Goal: Information Seeking & Learning: Learn about a topic

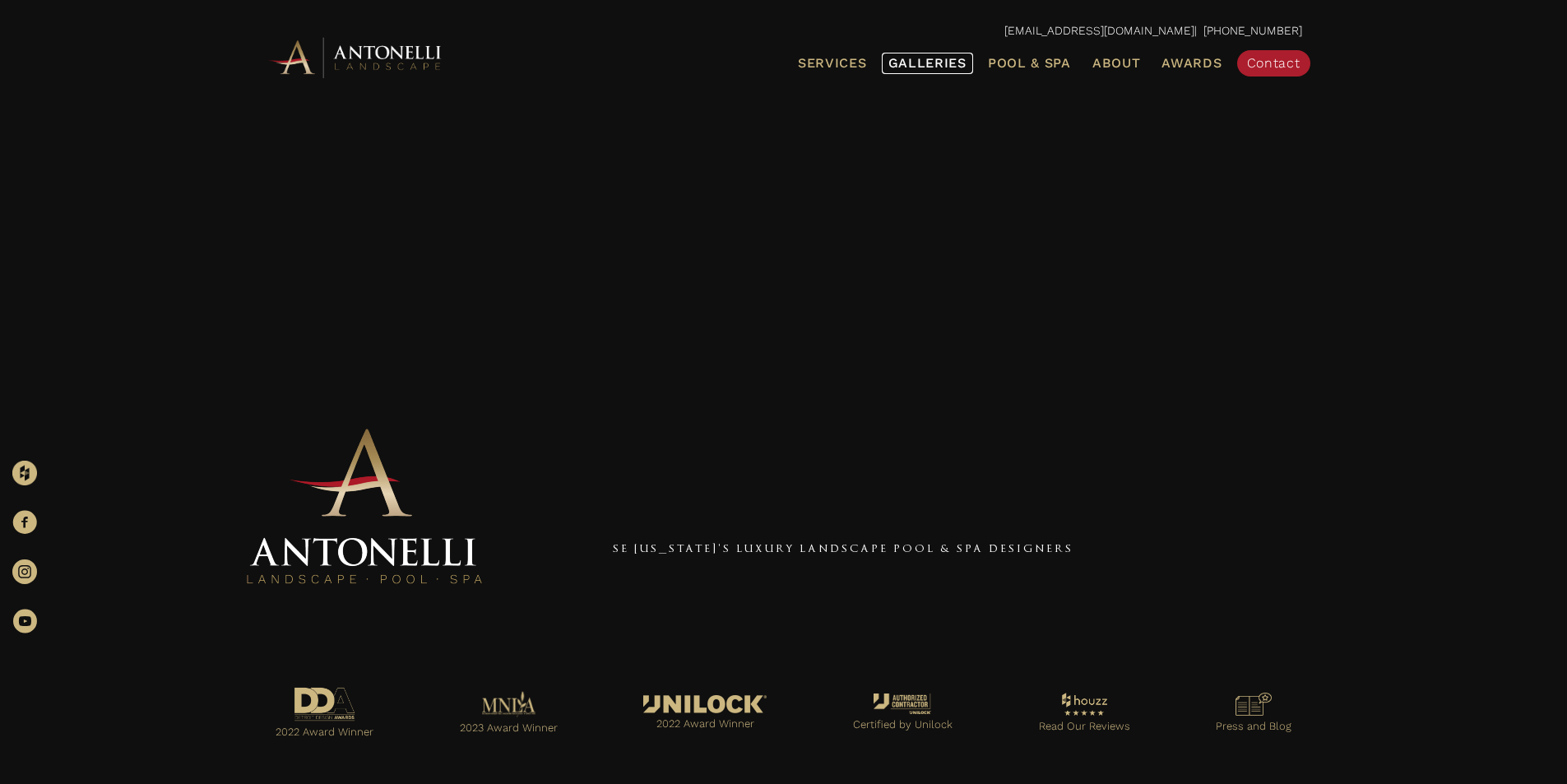
click at [958, 63] on span "Galleries" at bounding box center [927, 62] width 78 height 16
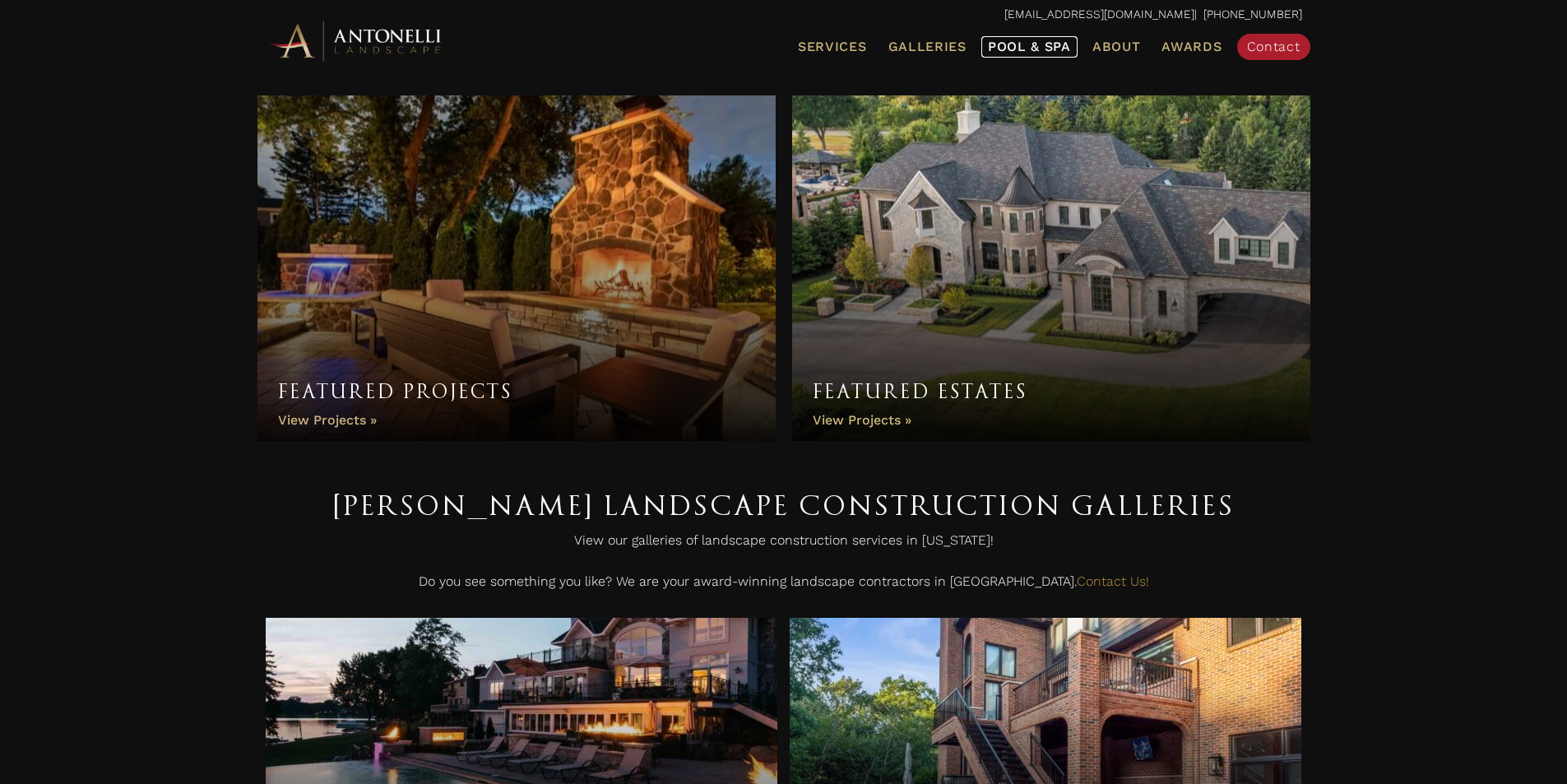
click at [1040, 55] on link "Pool & Spa" at bounding box center [1029, 47] width 96 height 22
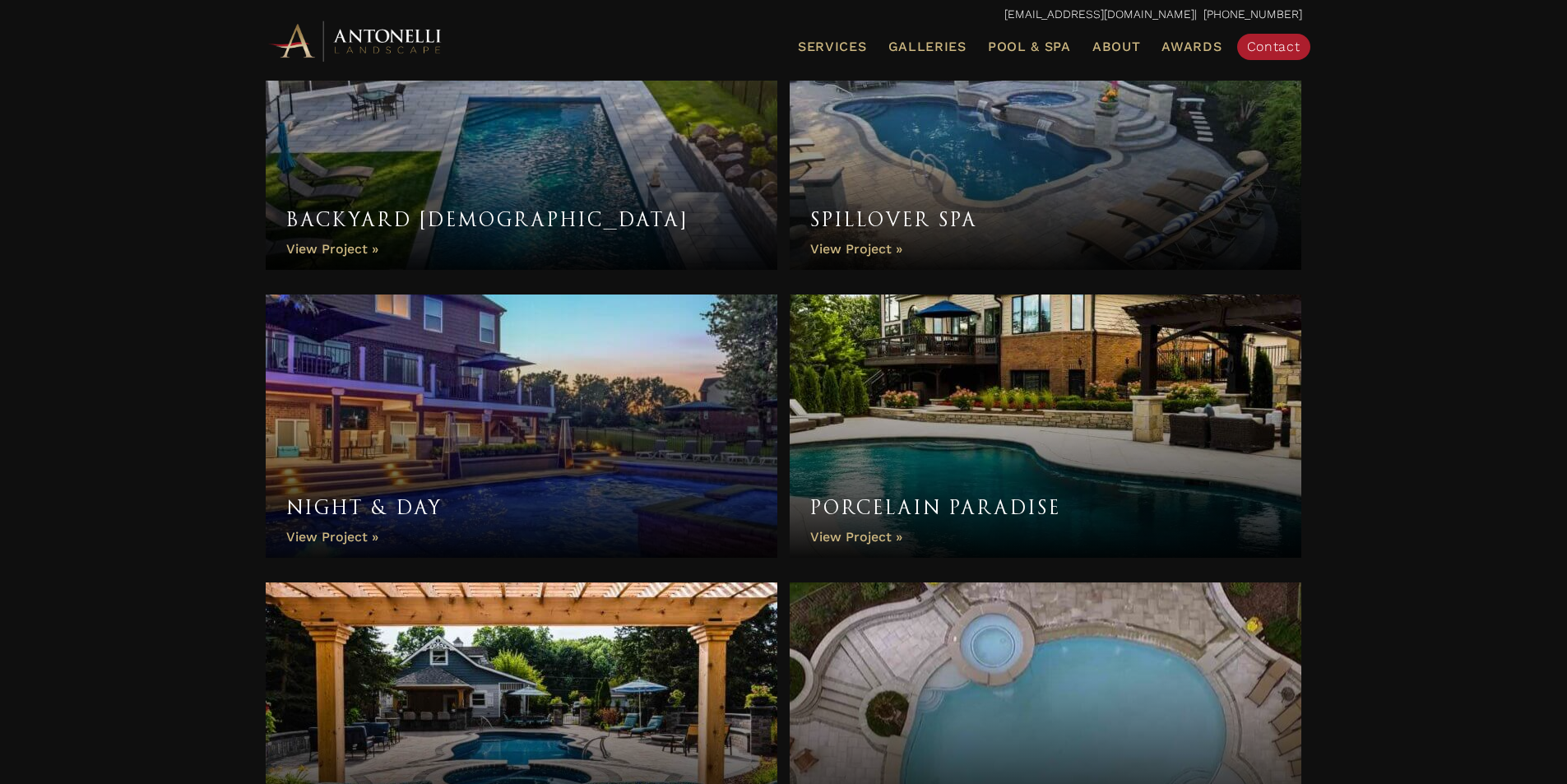
scroll to position [5159, 0]
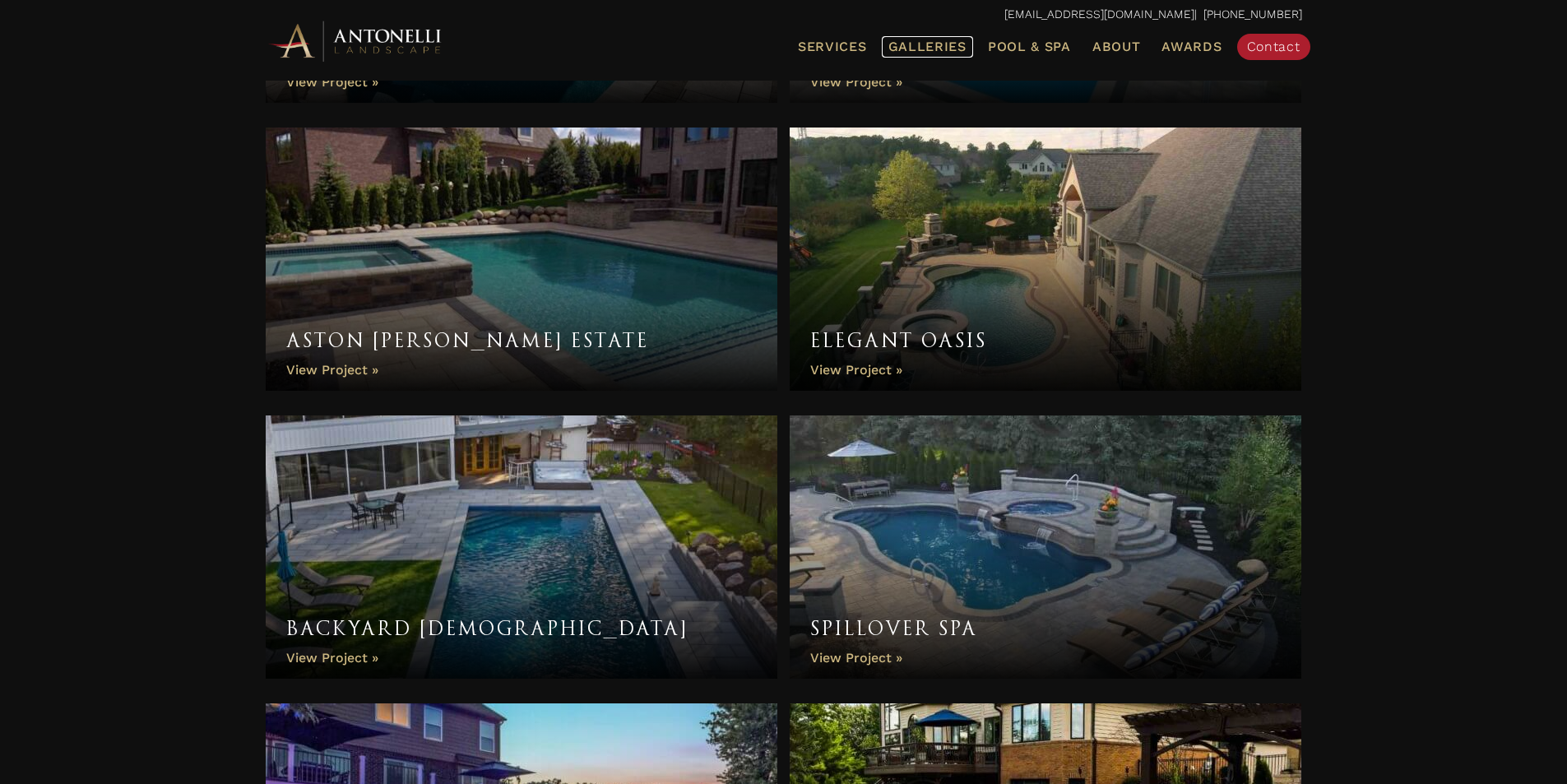
click at [930, 52] on span "Galleries" at bounding box center [927, 46] width 78 height 16
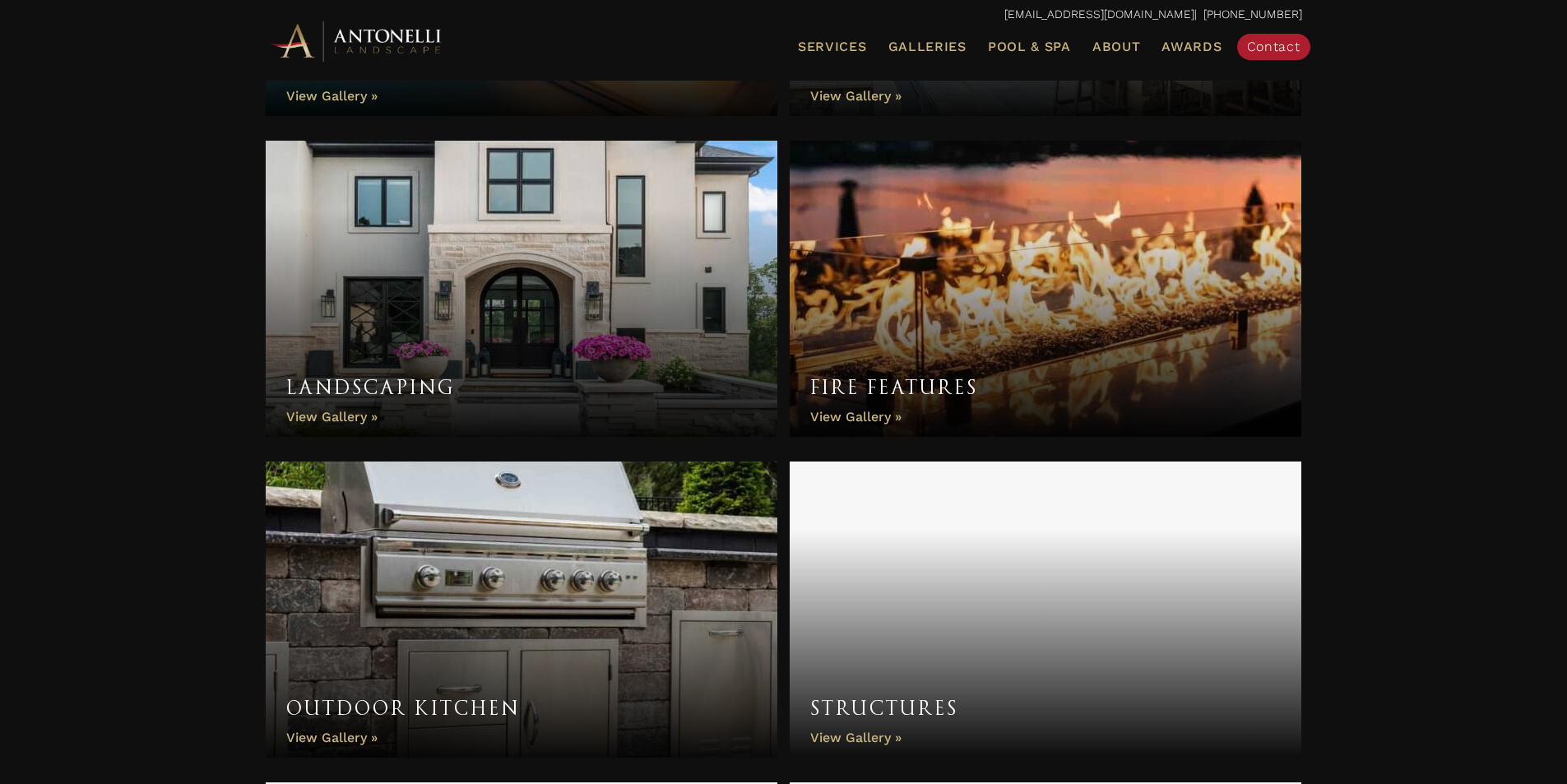
scroll to position [738, 0]
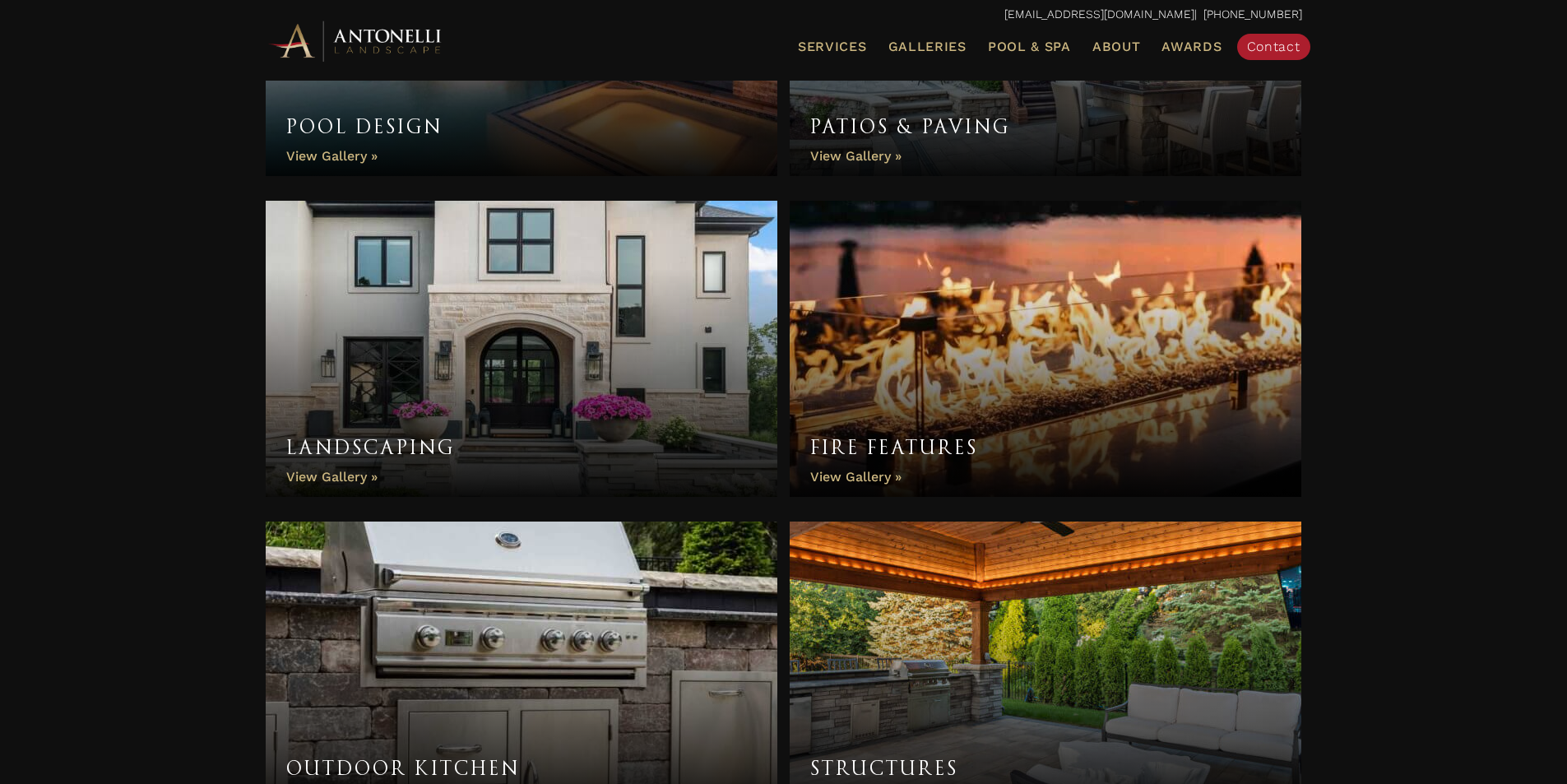
click at [981, 335] on link "Fire Features" at bounding box center [1047, 348] width 513 height 296
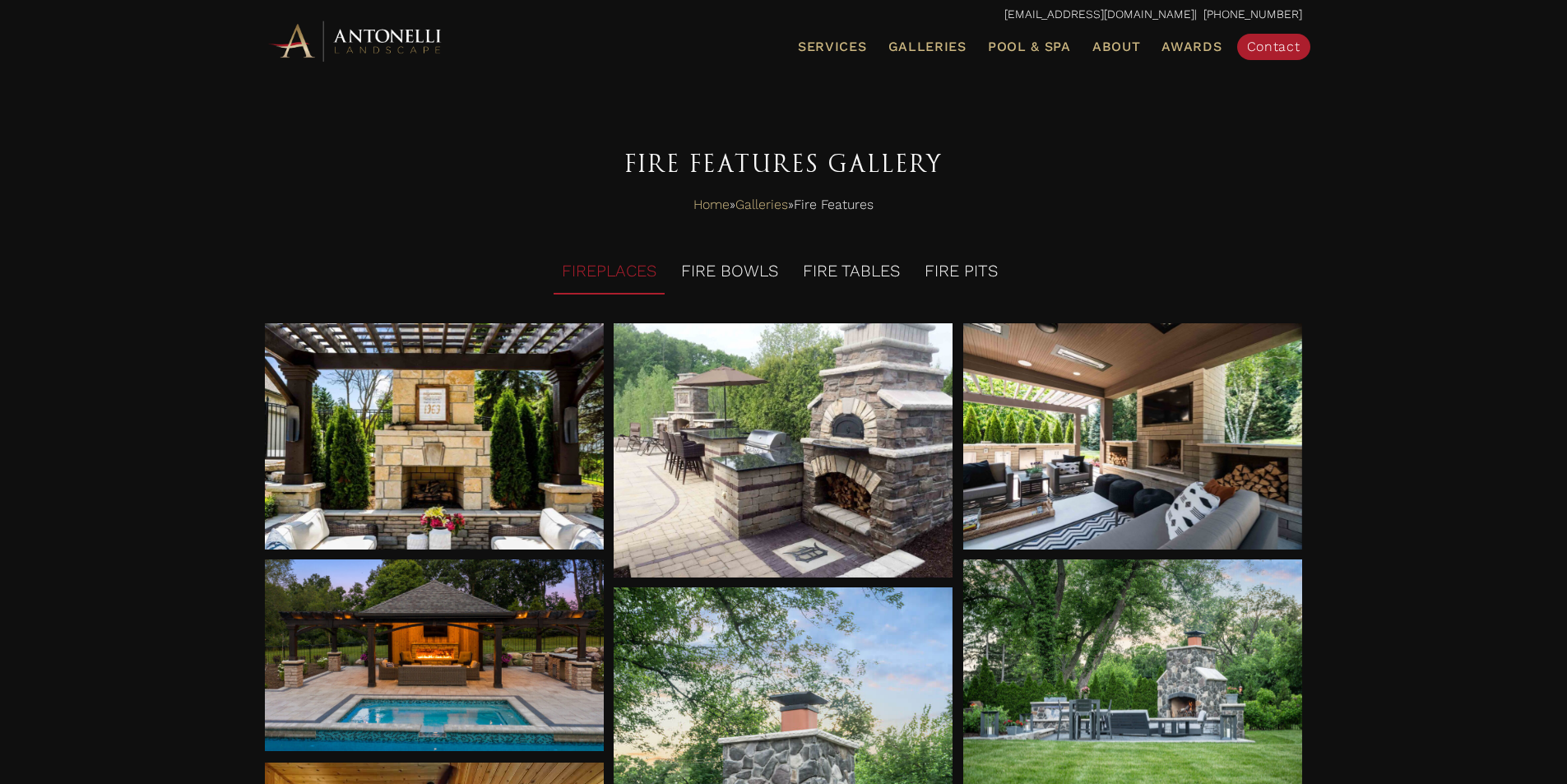
click at [652, 262] on li "FIREPLACES" at bounding box center [609, 271] width 111 height 46
click at [949, 270] on li "FIRE PITS" at bounding box center [961, 271] width 90 height 46
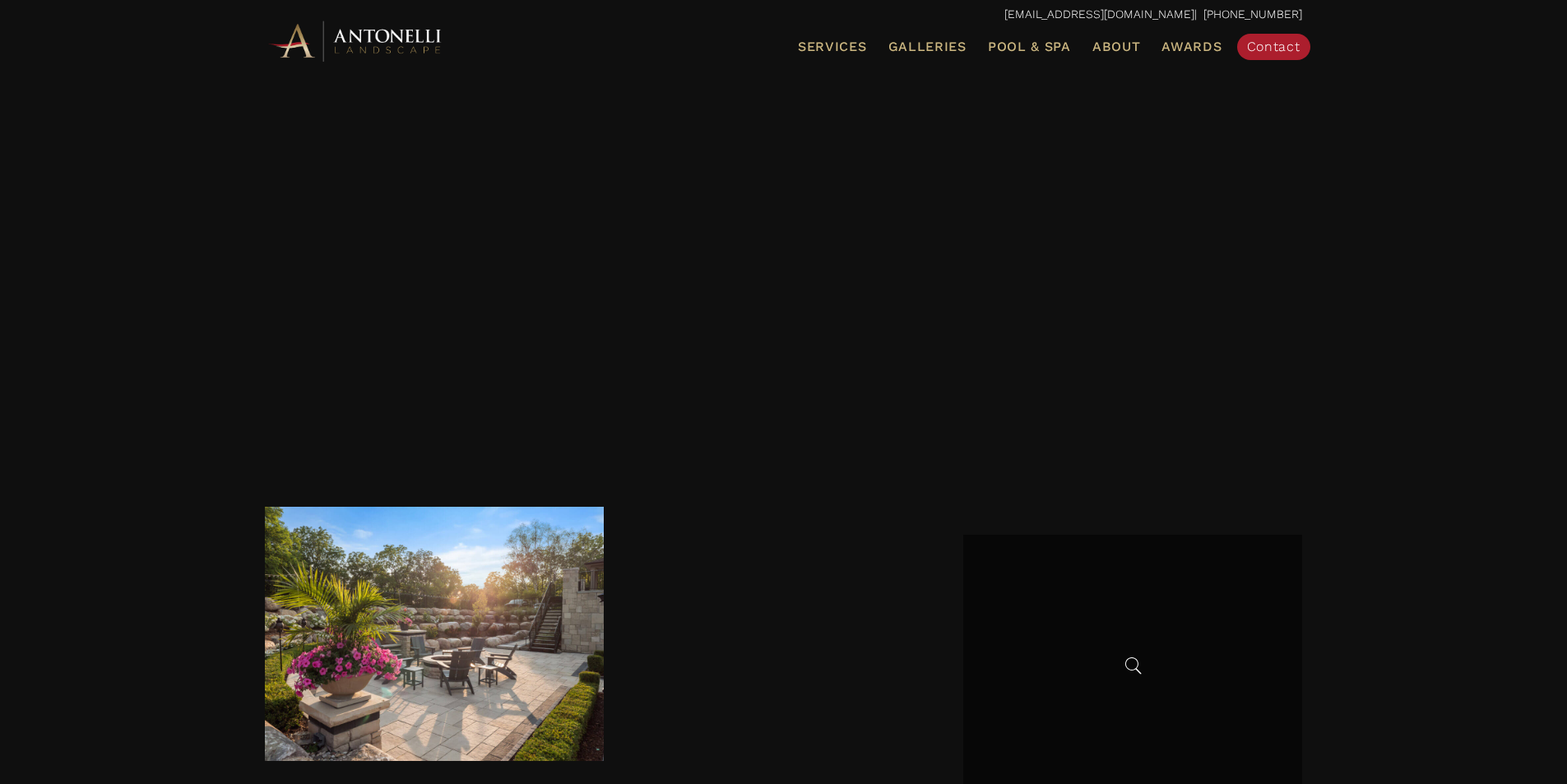
scroll to position [411, 0]
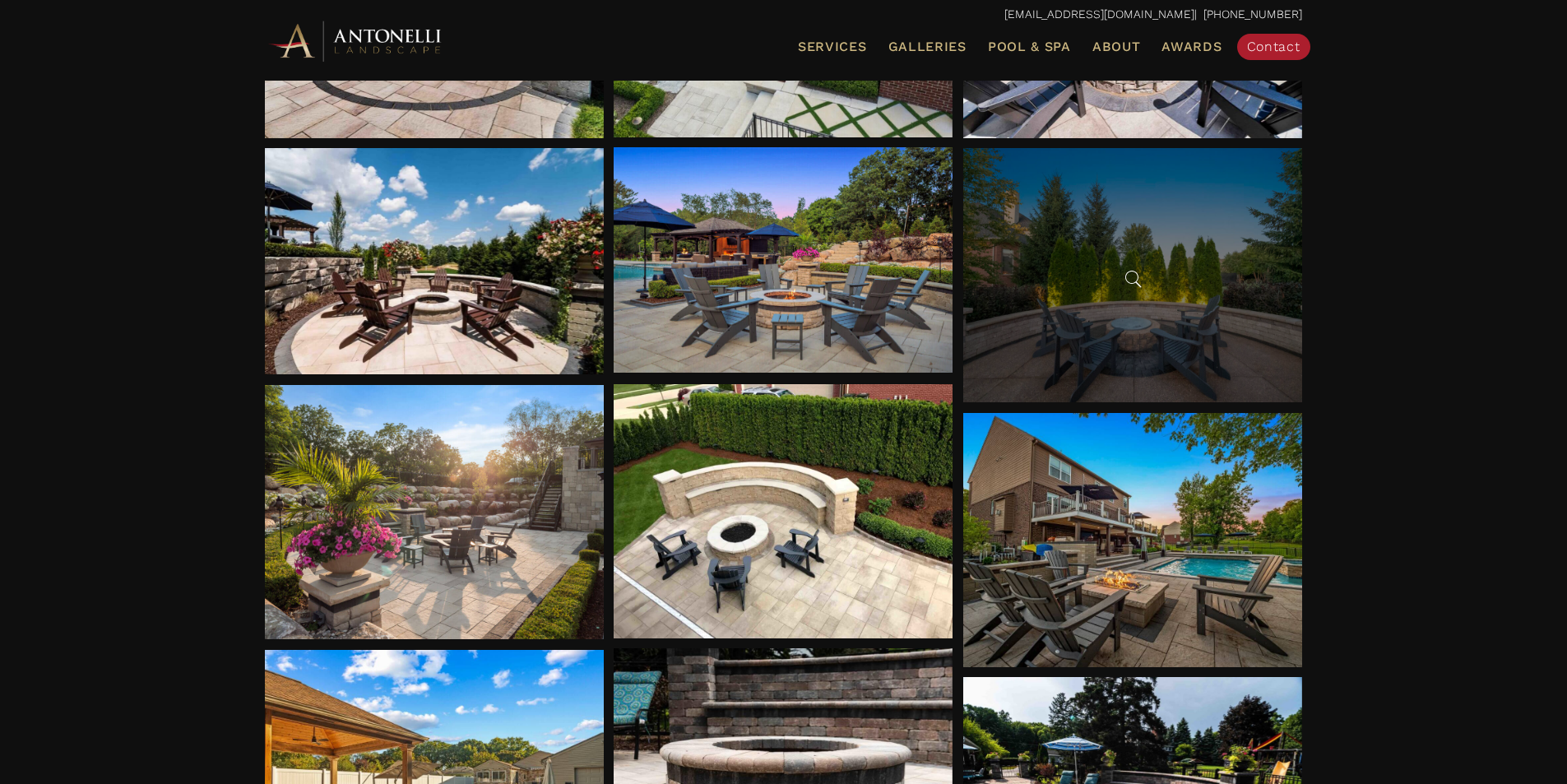
click at [1168, 352] on div at bounding box center [1133, 275] width 339 height 254
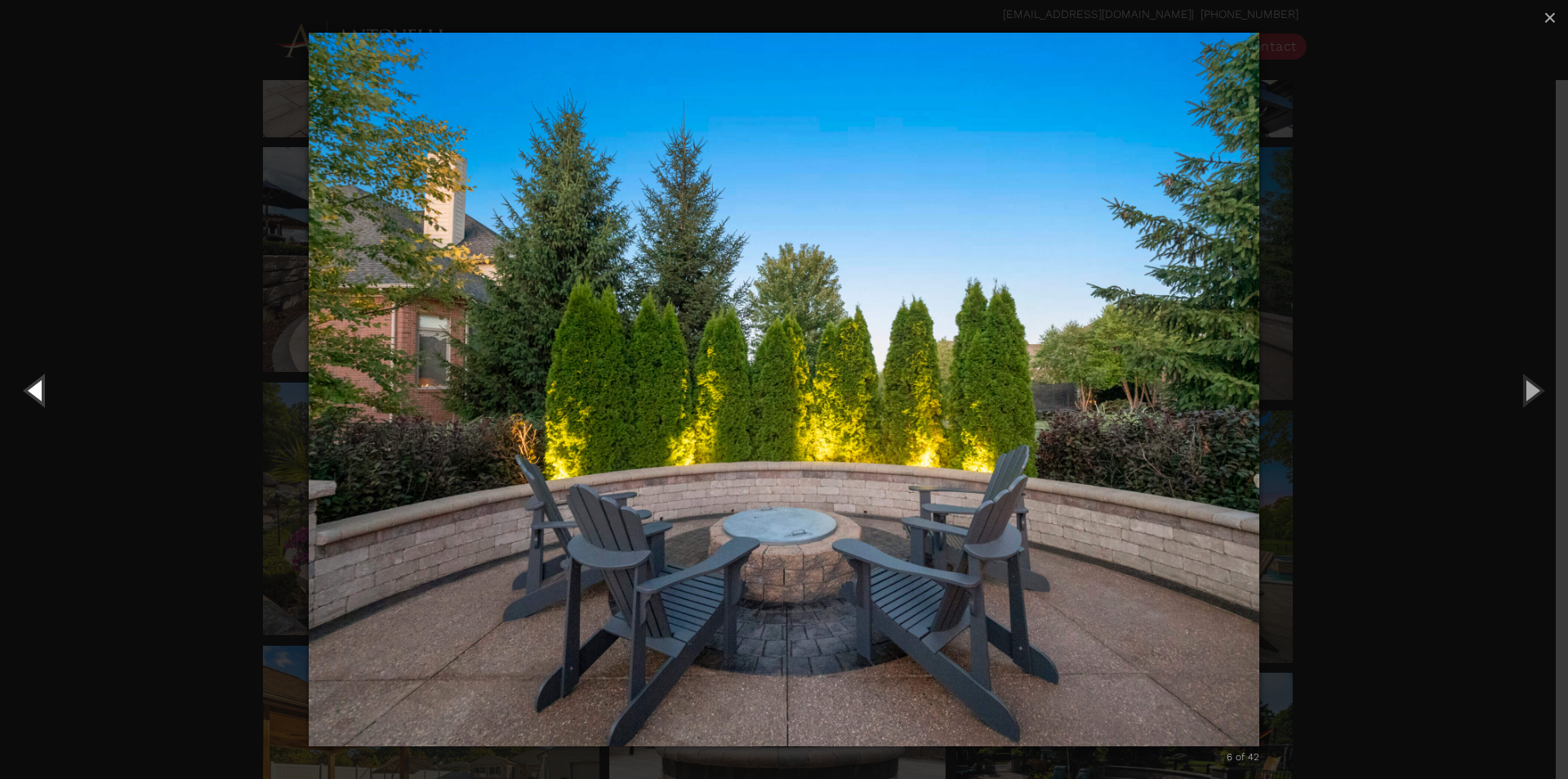
click at [45, 401] on button "Previous (Left arrow key)" at bounding box center [36, 389] width 73 height 90
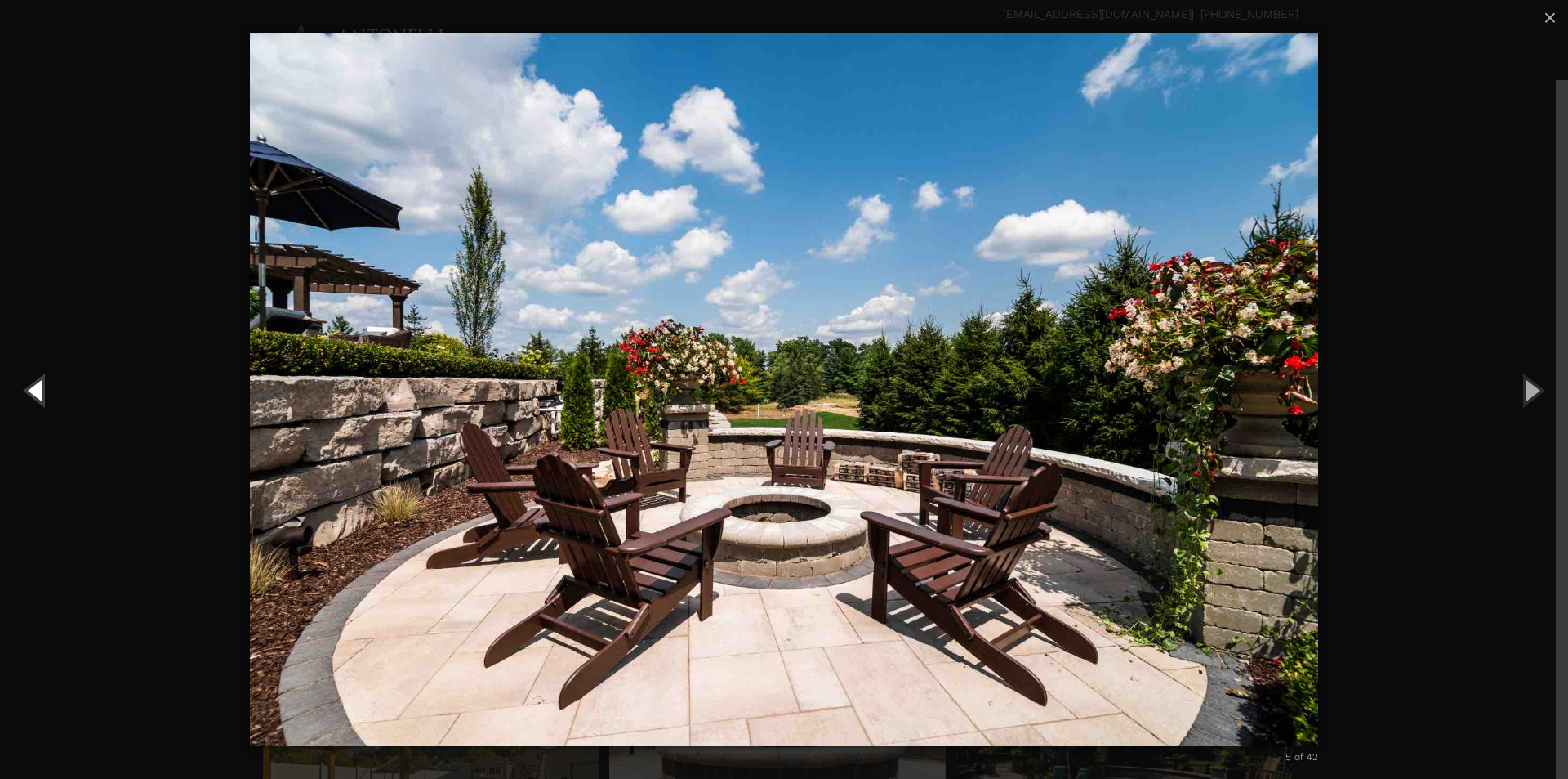
click at [45, 401] on button "Previous (Left arrow key)" at bounding box center [36, 389] width 73 height 90
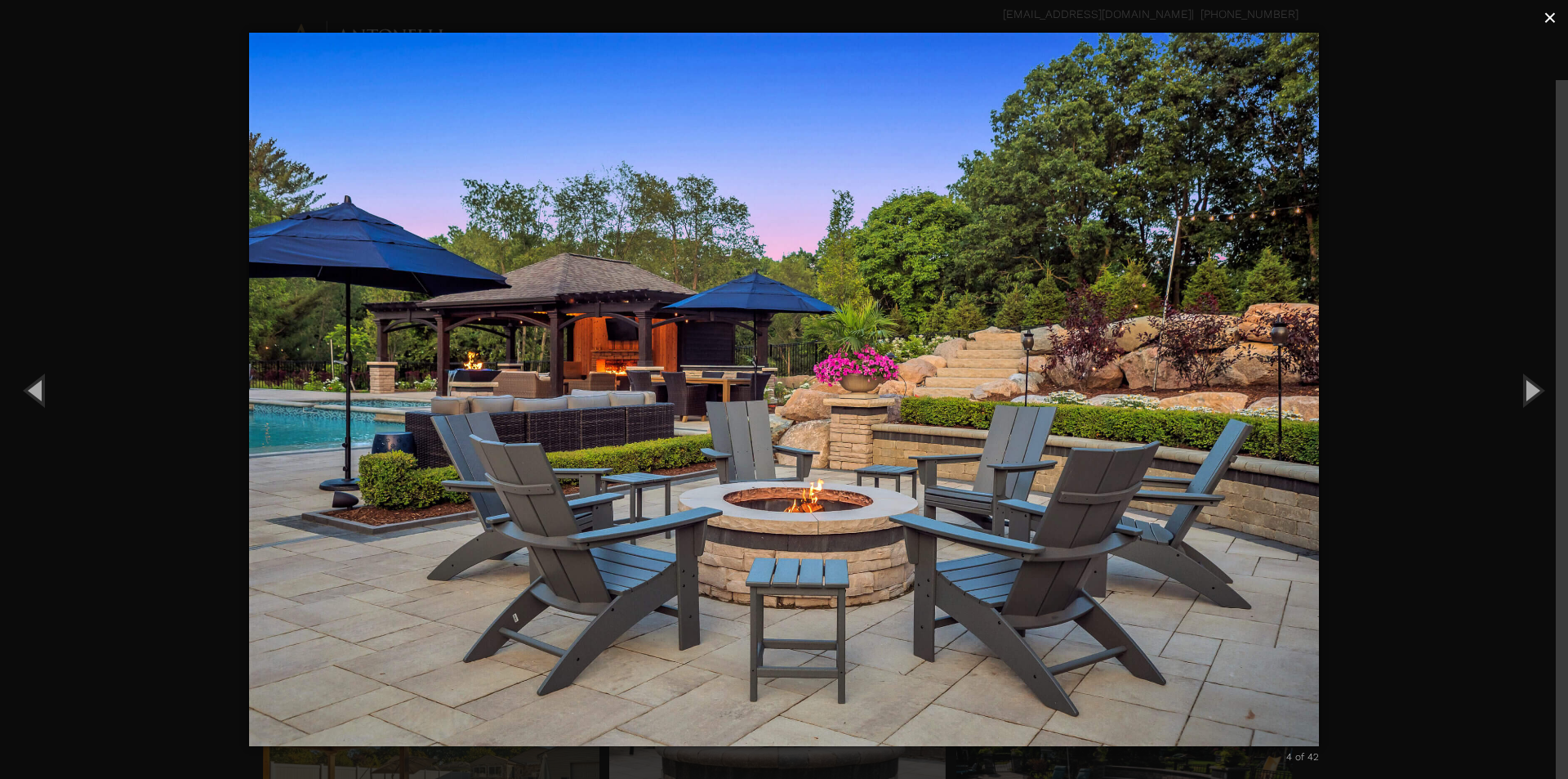
click at [1545, 15] on span "×" at bounding box center [1550, 17] width 13 height 26
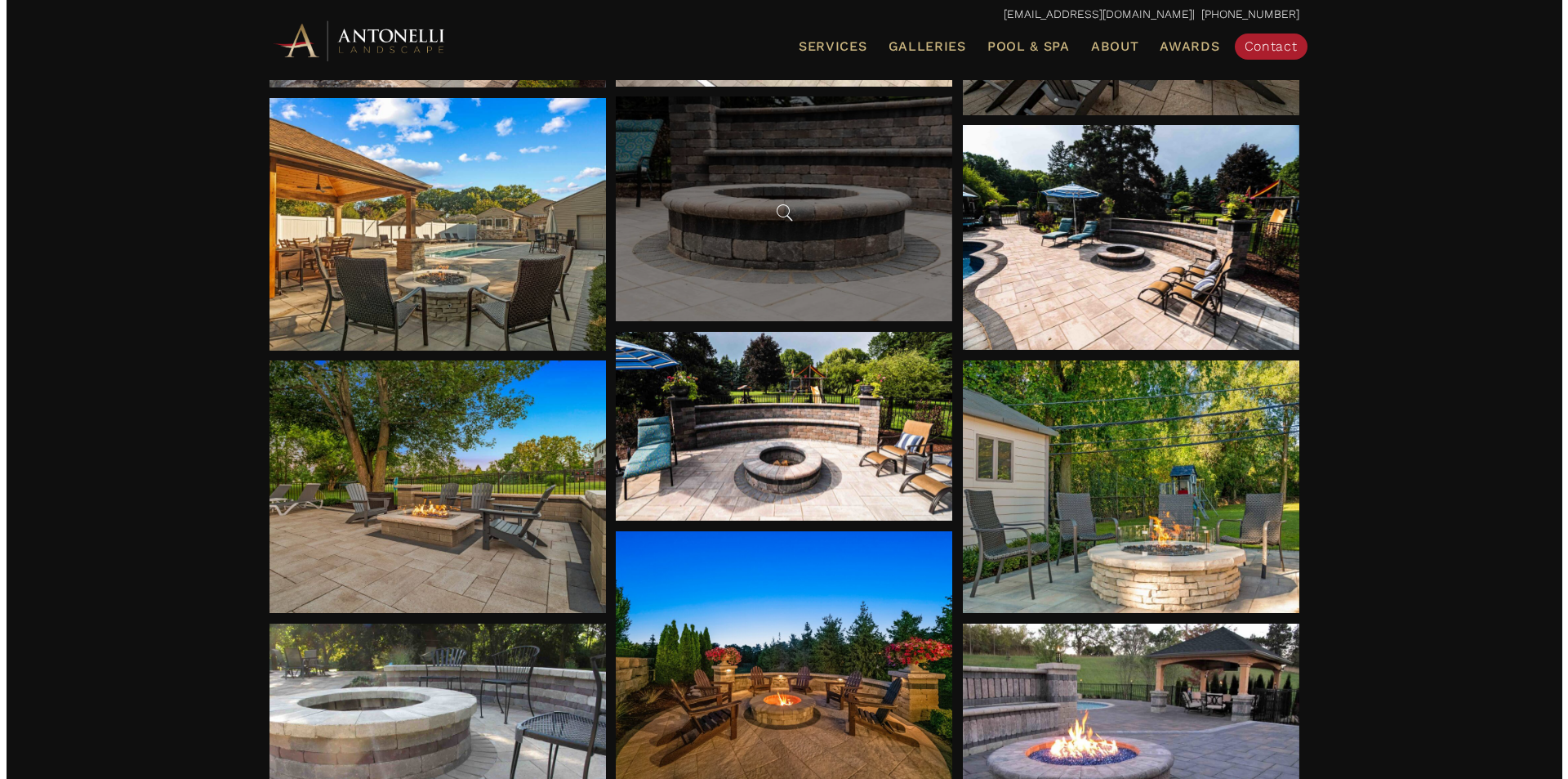
scroll to position [980, 0]
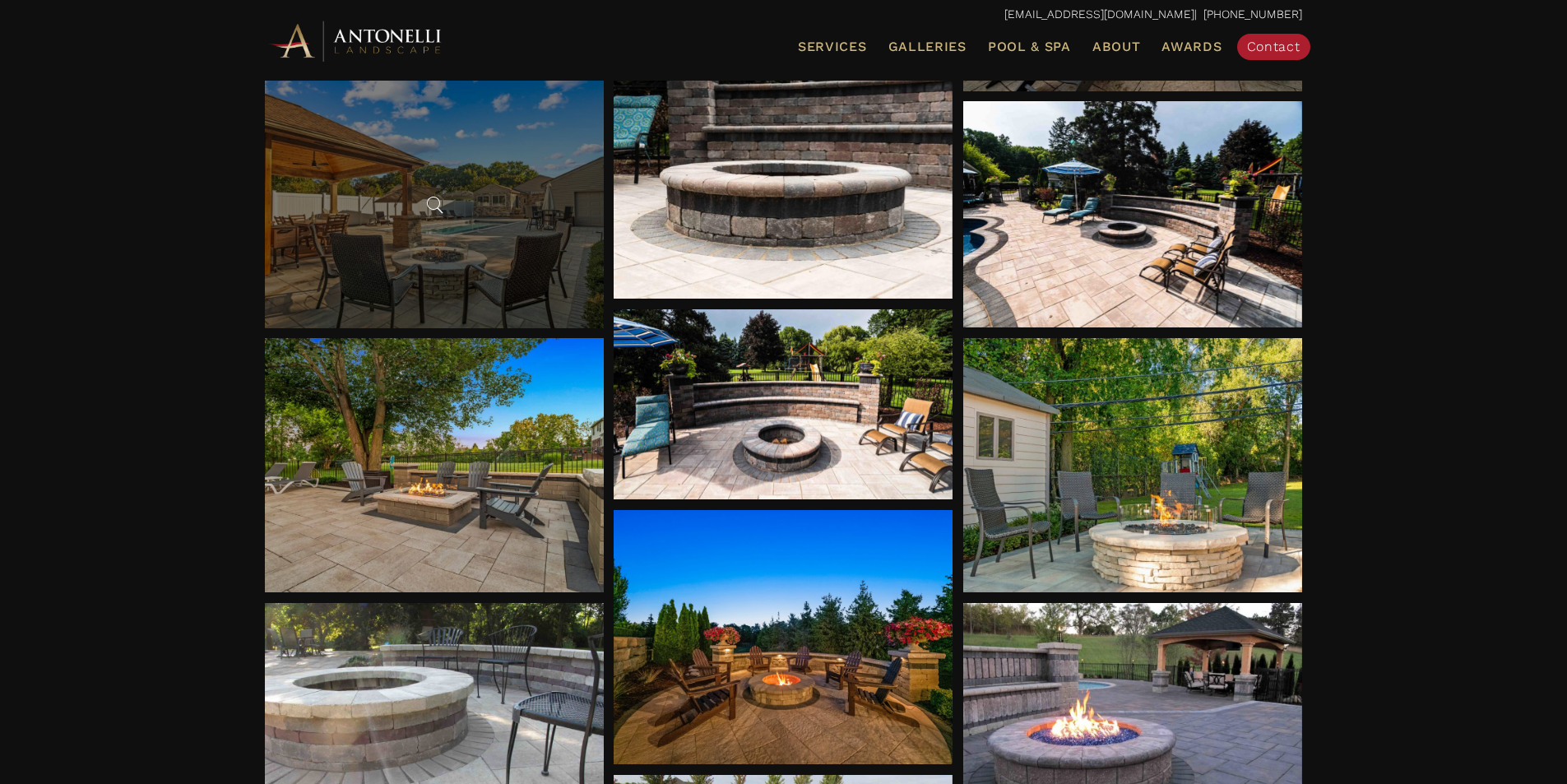
click at [449, 256] on div at bounding box center [434, 201] width 339 height 254
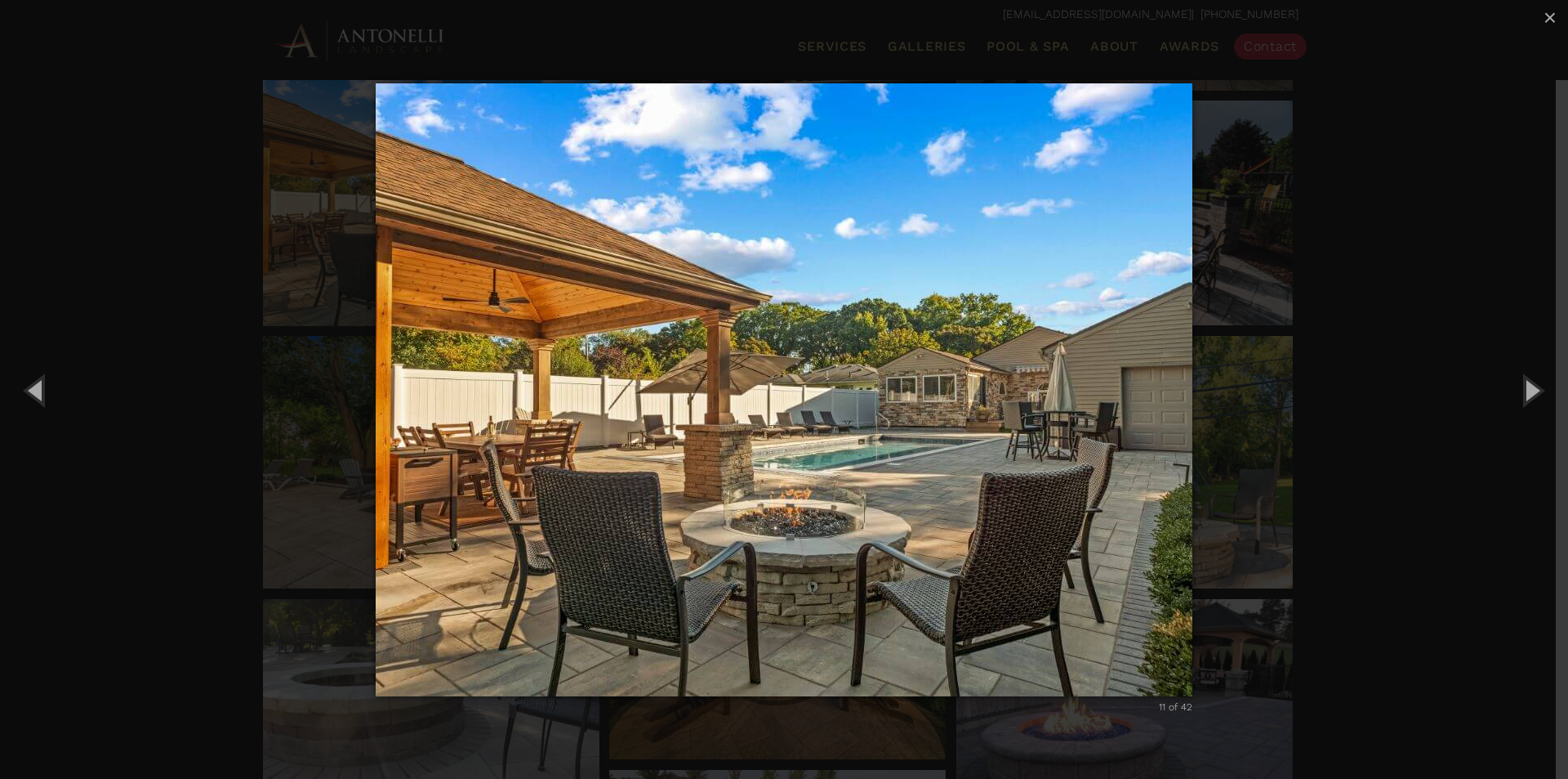
click at [786, 521] on img "carousel" at bounding box center [784, 389] width 817 height 678
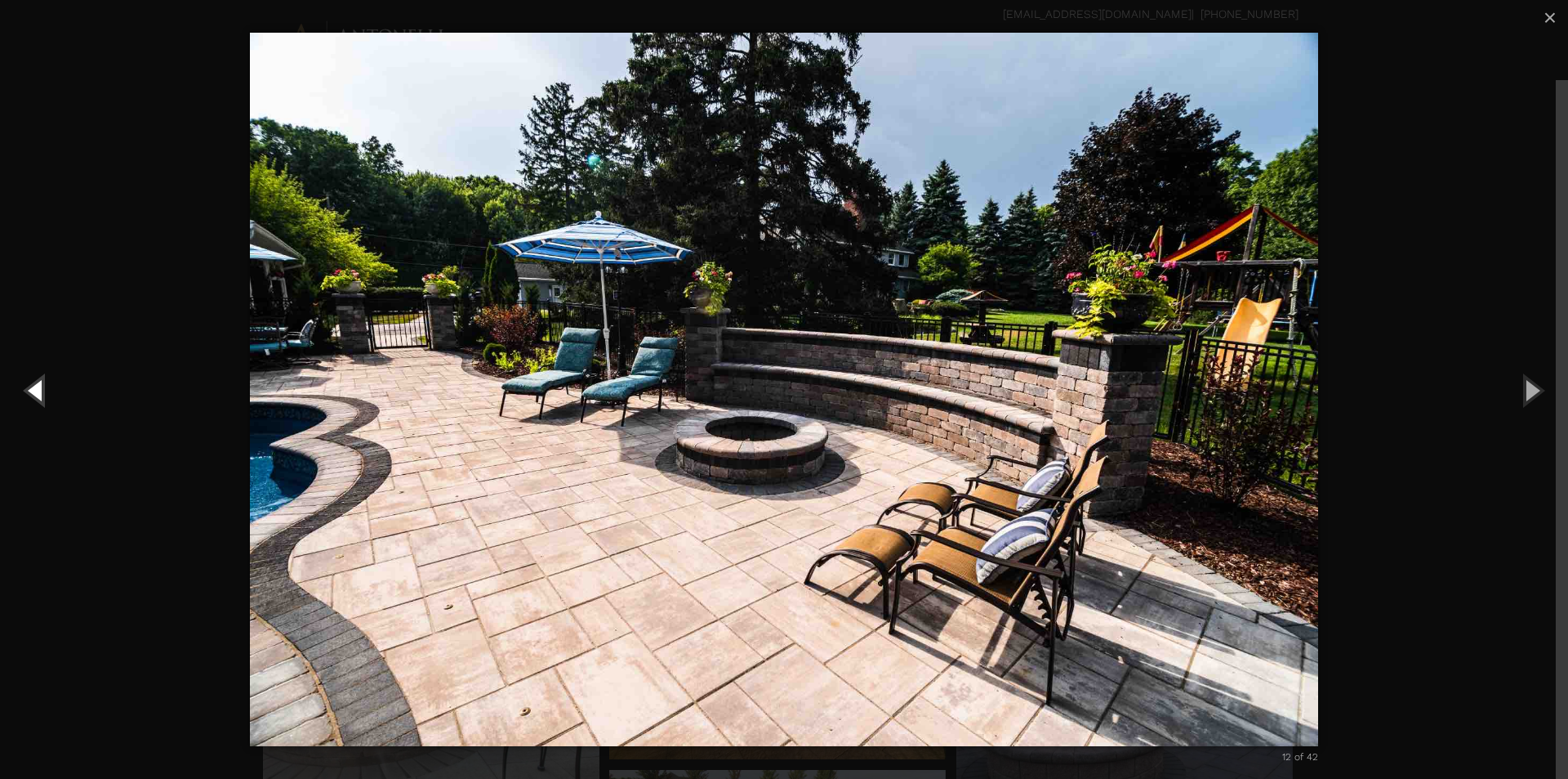
click at [44, 389] on button "Previous (Left arrow key)" at bounding box center [36, 389] width 73 height 90
